Goal: Obtain resource: Download file/media

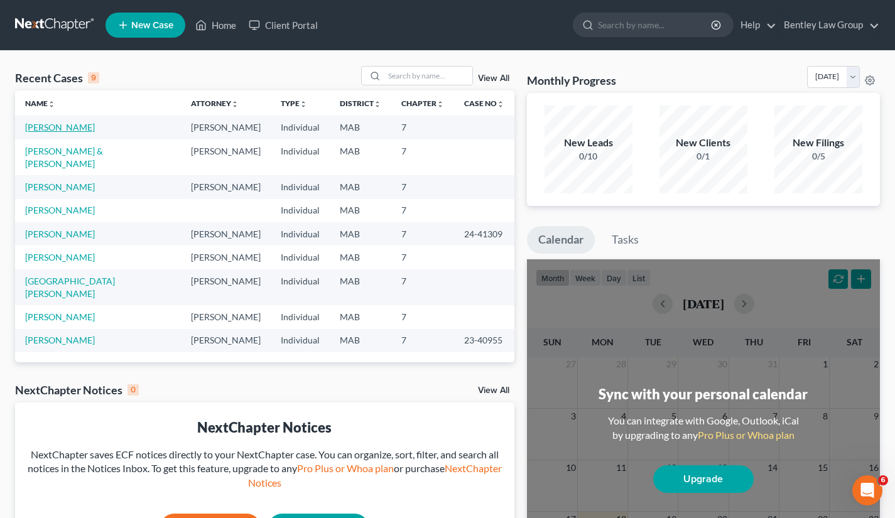
click at [65, 130] on link "[PERSON_NAME]" at bounding box center [60, 127] width 70 height 11
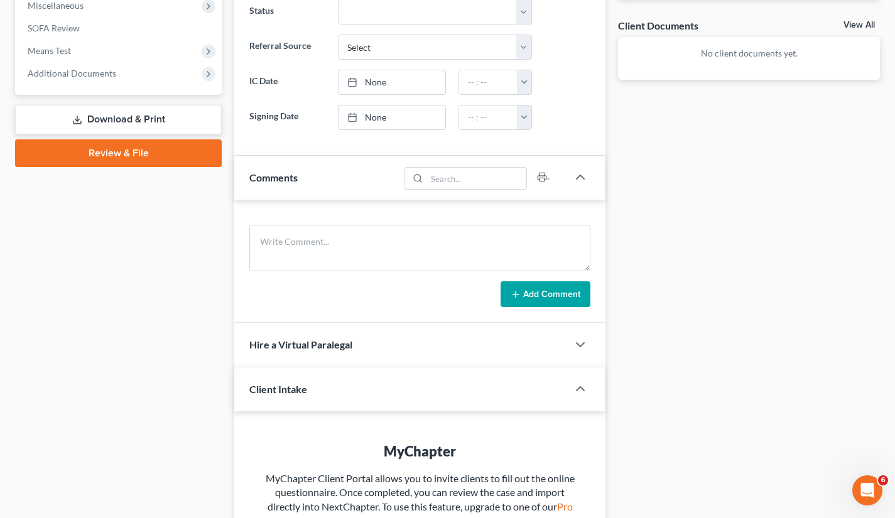
click at [117, 118] on link "Download & Print" at bounding box center [118, 120] width 207 height 30
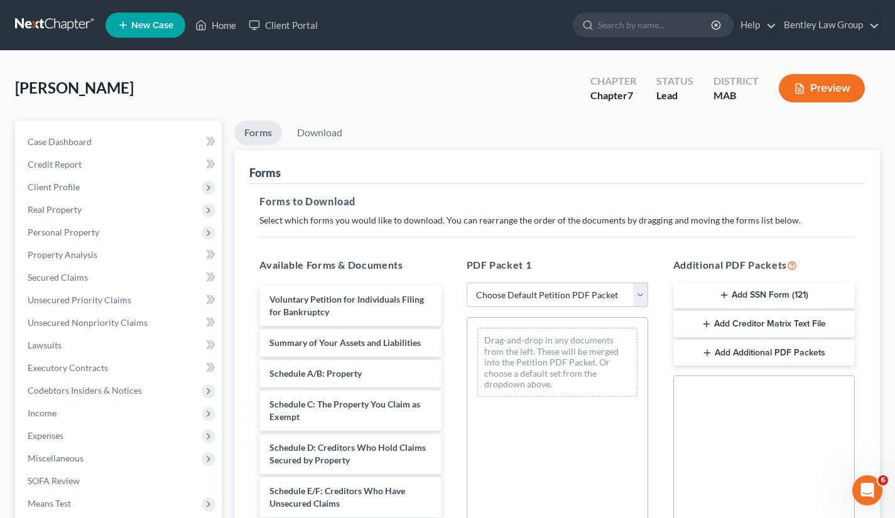
scroll to position [257, 0]
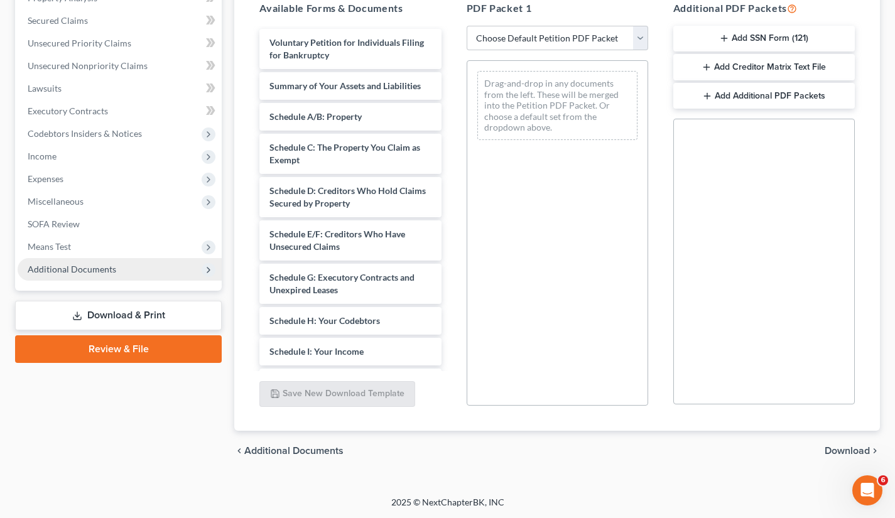
click at [89, 271] on span "Additional Documents" at bounding box center [72, 269] width 89 height 11
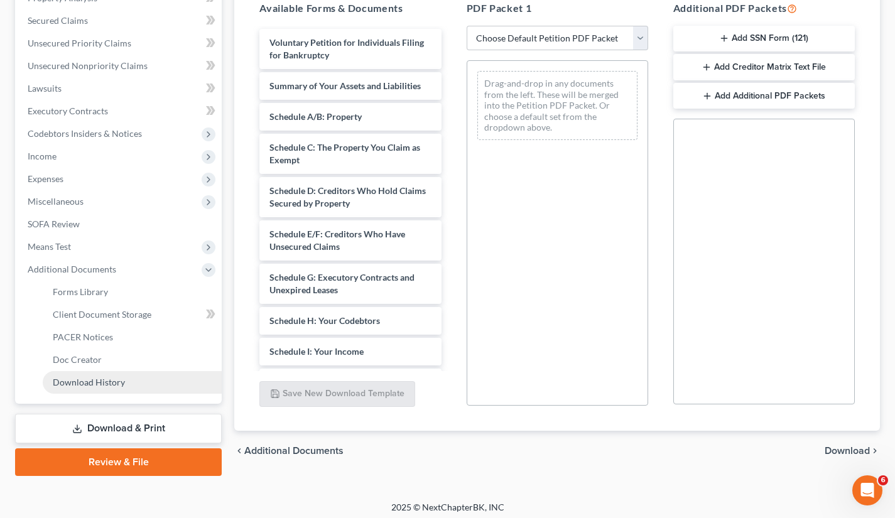
click at [92, 385] on span "Download History" at bounding box center [89, 382] width 72 height 11
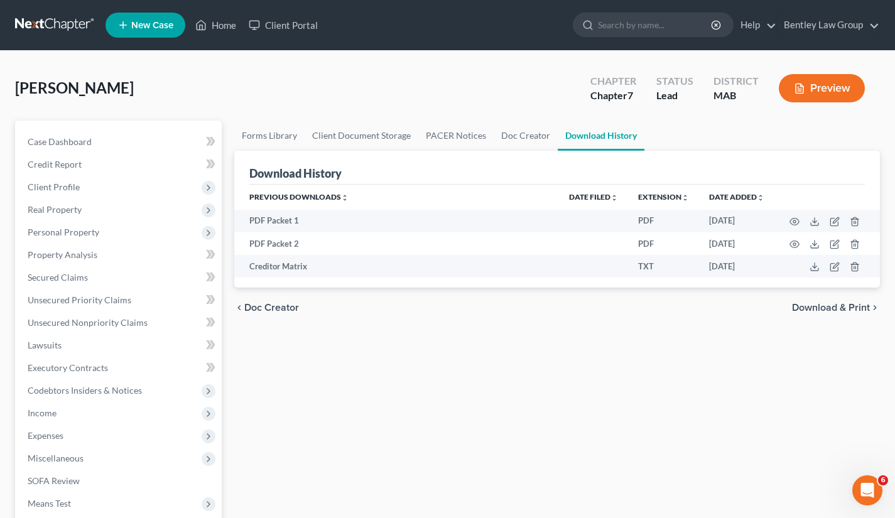
click at [398, 467] on div "Forms Library Client Document Storage PACER Notices Doc Creator Download Histor…" at bounding box center [557, 427] width 658 height 612
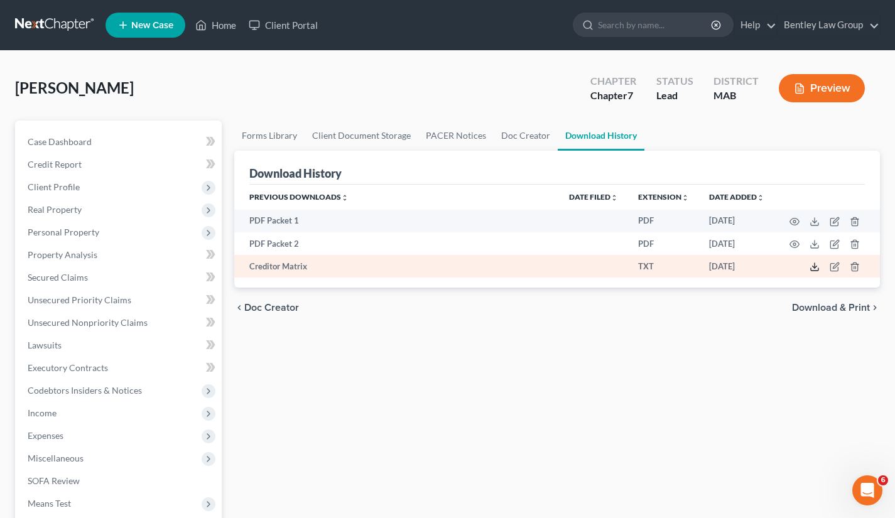
click at [817, 266] on polyline at bounding box center [815, 267] width 4 height 2
